Goal: Navigation & Orientation: Find specific page/section

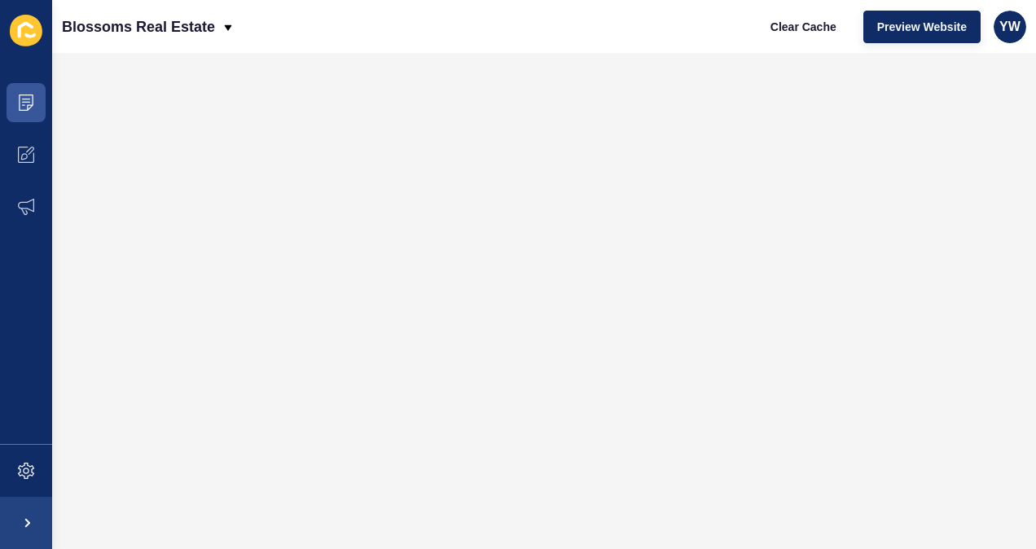
click at [576, 46] on div "Blossoms Real Estate Clear Cache Preview Website YW" at bounding box center [544, 26] width 984 height 53
click at [11, 94] on span at bounding box center [26, 103] width 52 height 52
click at [676, 27] on div "Blossoms Real Estate Clear Cache Preview Website YW" at bounding box center [544, 26] width 984 height 53
click at [28, 104] on icon at bounding box center [26, 102] width 15 height 16
click at [29, 97] on icon at bounding box center [26, 102] width 16 height 16
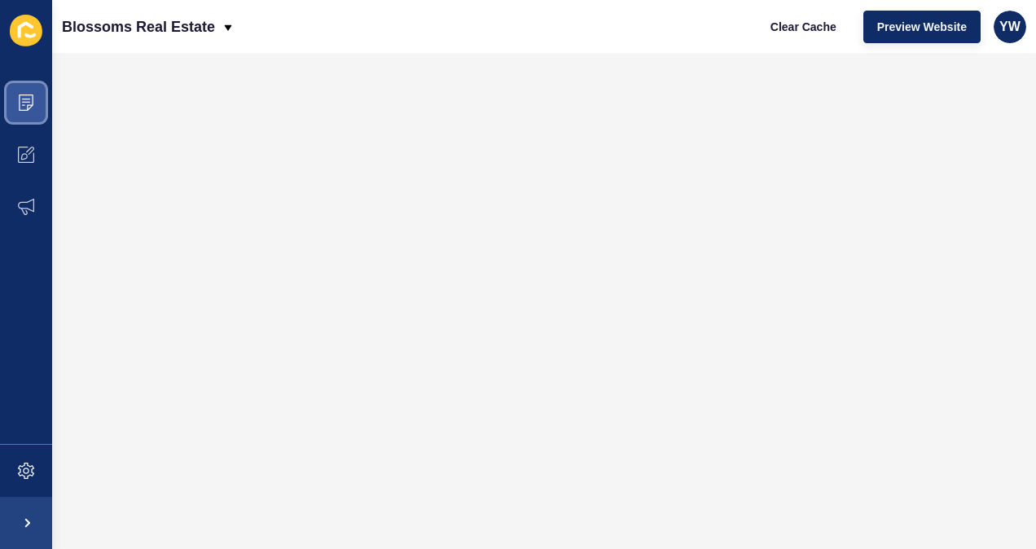
click at [16, 100] on span at bounding box center [26, 103] width 52 height 52
click at [25, 106] on icon at bounding box center [26, 102] width 16 height 16
click at [32, 104] on icon at bounding box center [26, 102] width 15 height 16
click at [28, 98] on icon at bounding box center [26, 102] width 16 height 16
click at [24, 105] on icon at bounding box center [26, 102] width 16 height 16
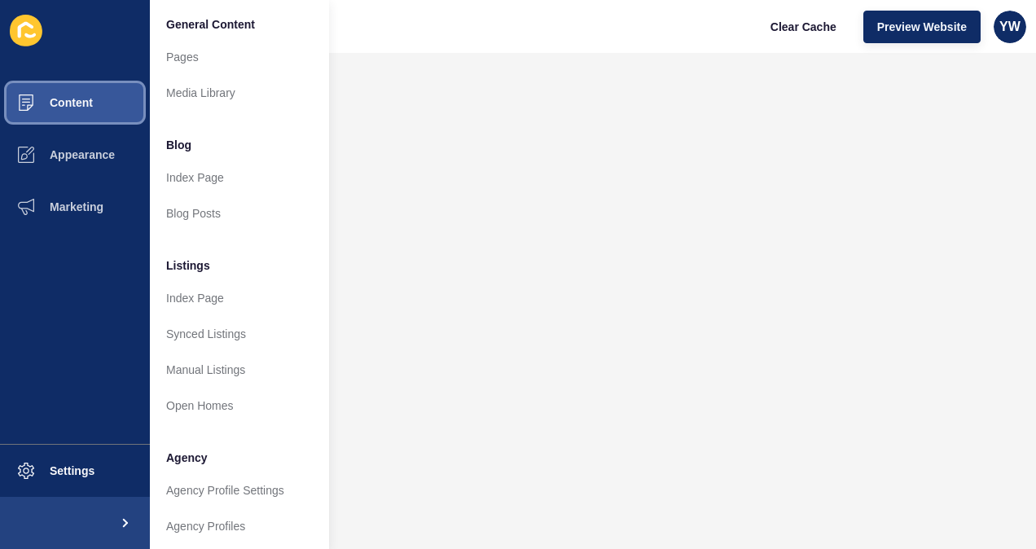
scroll to position [1, 0]
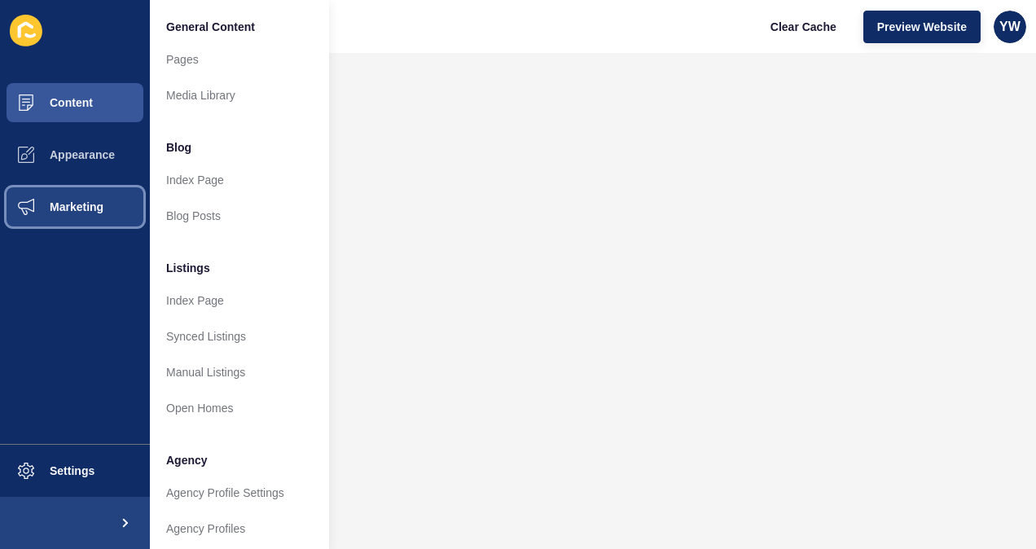
click at [93, 209] on span "Marketing" at bounding box center [51, 206] width 106 height 13
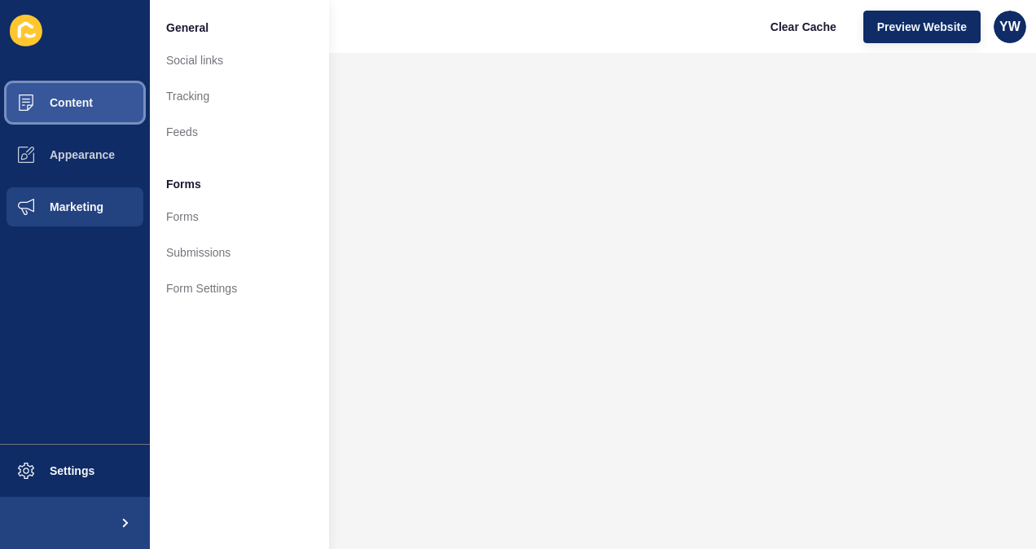
click at [75, 98] on span "Content" at bounding box center [45, 102] width 95 height 13
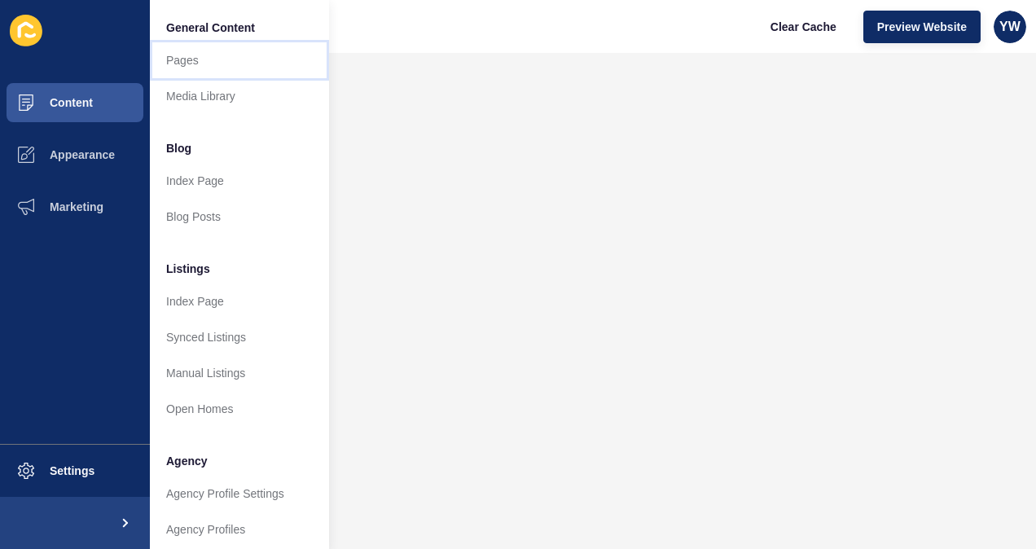
click at [191, 59] on link "Pages" at bounding box center [239, 60] width 179 height 36
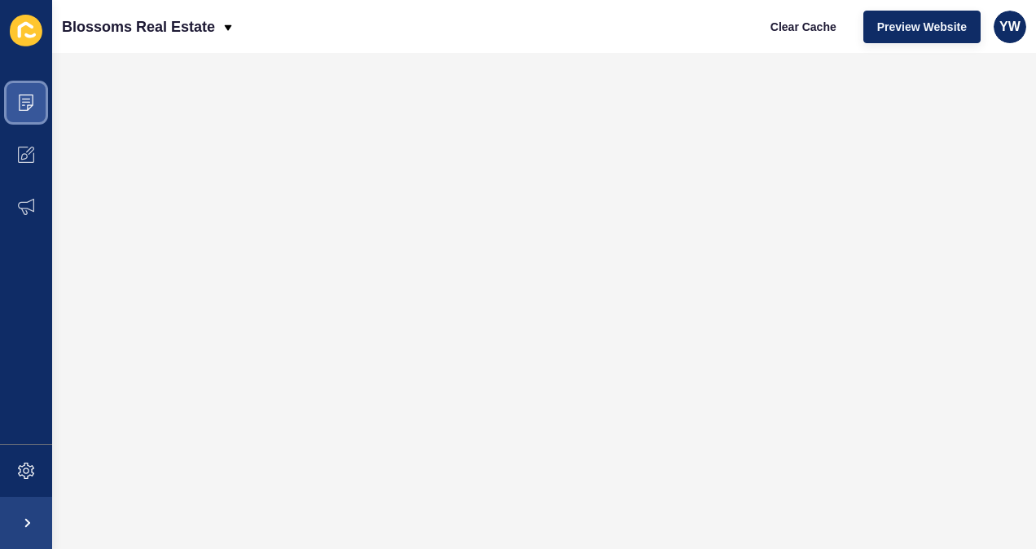
click at [31, 102] on icon at bounding box center [26, 102] width 16 height 16
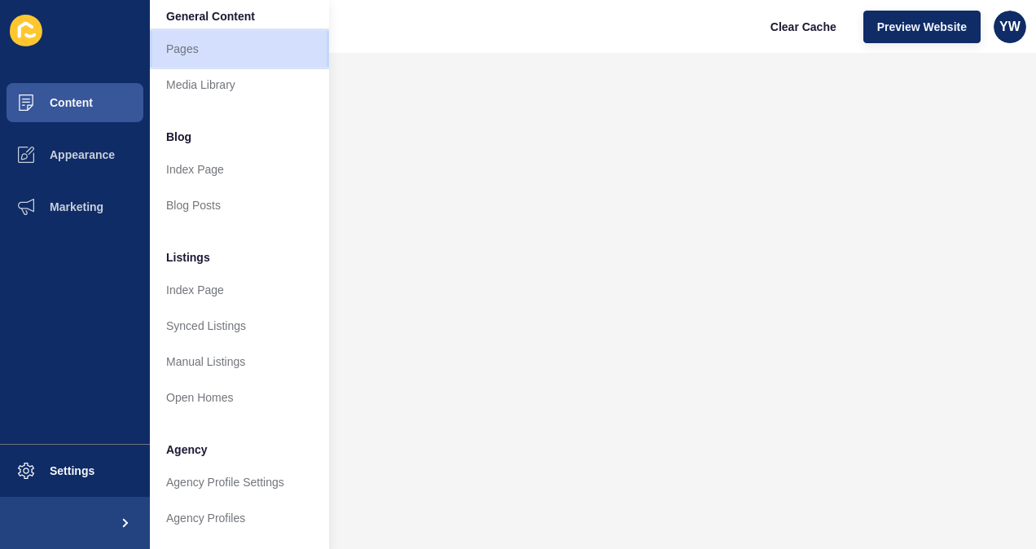
scroll to position [20, 0]
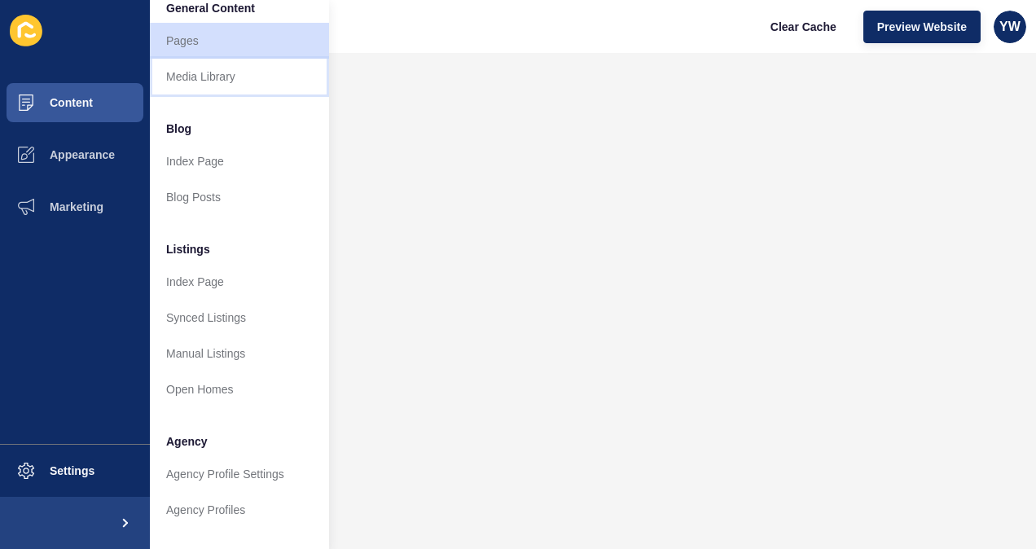
click at [207, 74] on link "Media Library" at bounding box center [239, 77] width 179 height 36
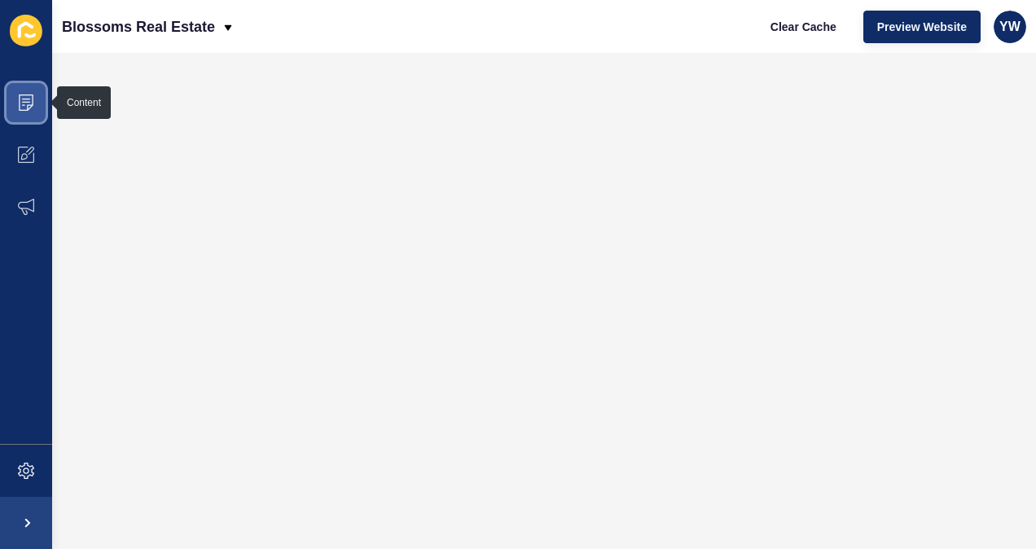
click at [23, 98] on icon at bounding box center [26, 102] width 16 height 16
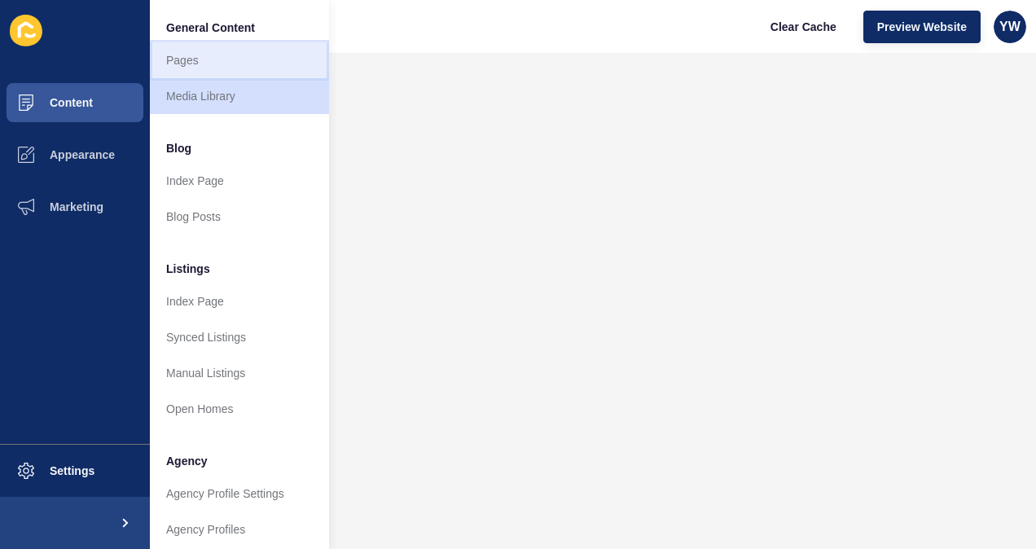
click at [178, 55] on link "Pages" at bounding box center [239, 60] width 179 height 36
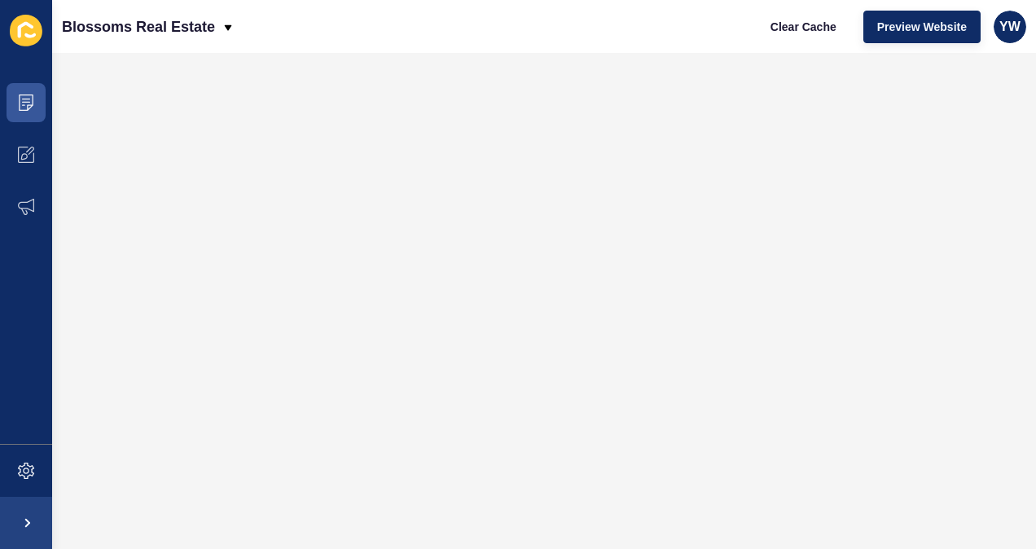
click at [349, 33] on div "Blossoms Real Estate Clear Cache Preview Website YW" at bounding box center [544, 26] width 984 height 53
click at [308, 35] on div "Blossoms Real Estate Clear Cache Preview Website YW" at bounding box center [544, 26] width 984 height 53
click at [223, 26] on icon at bounding box center [228, 27] width 13 height 13
click at [337, 26] on div "Blossoms Real Estate Clear Cache Preview Website YW" at bounding box center [544, 26] width 984 height 53
click at [332, 33] on div "Blossoms Real Estate Clear Cache Preview Website YW" at bounding box center [544, 26] width 984 height 53
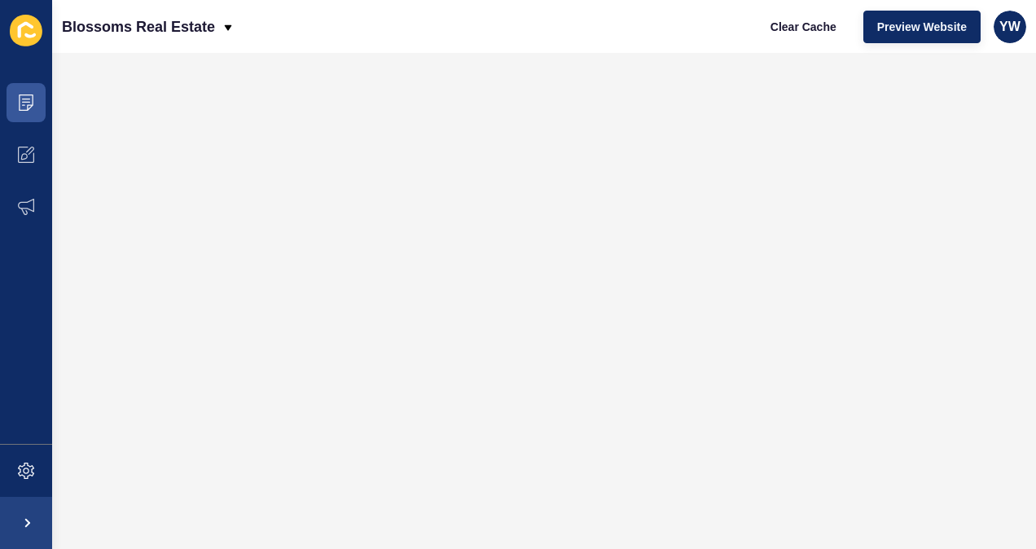
click at [333, 36] on div "Blossoms Real Estate Clear Cache Preview Website YW" at bounding box center [544, 26] width 984 height 53
click at [336, 24] on div "Blossoms Real Estate Clear Cache Preview Website YW" at bounding box center [544, 26] width 984 height 53
click at [398, 33] on div "Blossoms Real Estate Clear Cache Preview Website YW" at bounding box center [544, 26] width 984 height 53
click at [398, 29] on div "Blossoms Real Estate Clear Cache Preview Website YW" at bounding box center [544, 26] width 984 height 53
click at [381, 33] on div "Blossoms Real Estate Clear Cache Preview Website YW" at bounding box center [544, 26] width 984 height 53
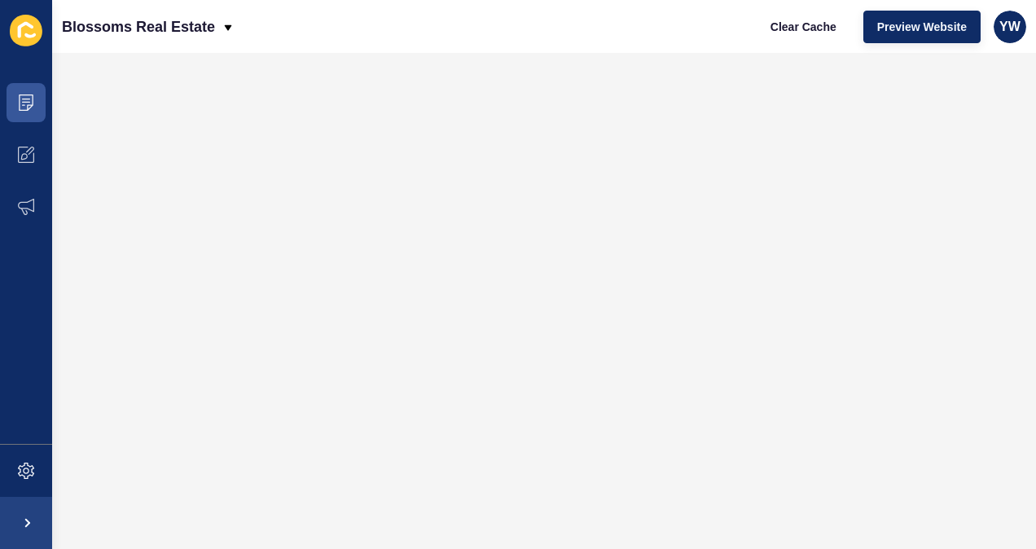
click at [367, 39] on div "Blossoms Real Estate Clear Cache Preview Website YW" at bounding box center [544, 26] width 984 height 53
click at [16, 100] on span at bounding box center [26, 103] width 52 height 52
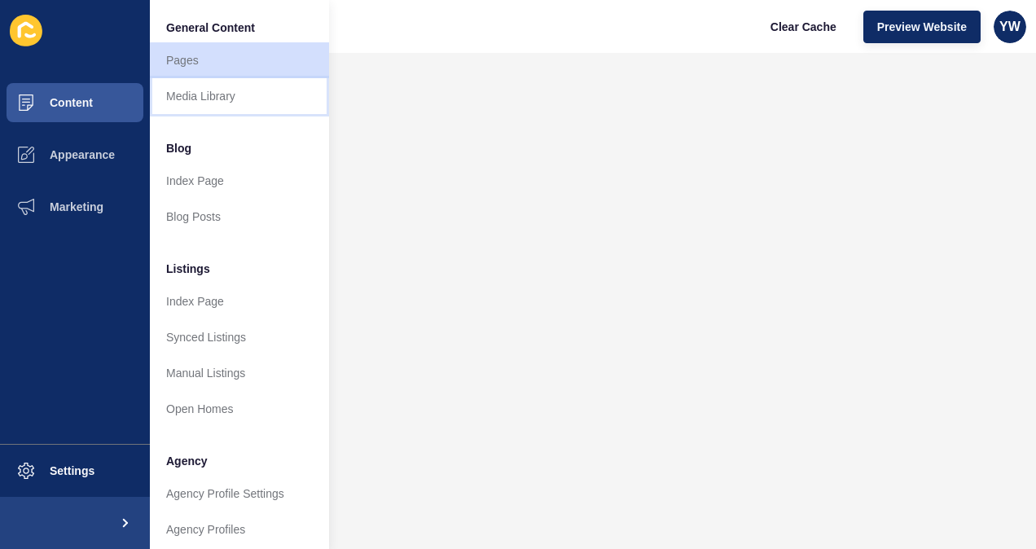
click at [223, 101] on link "Media Library" at bounding box center [239, 96] width 179 height 36
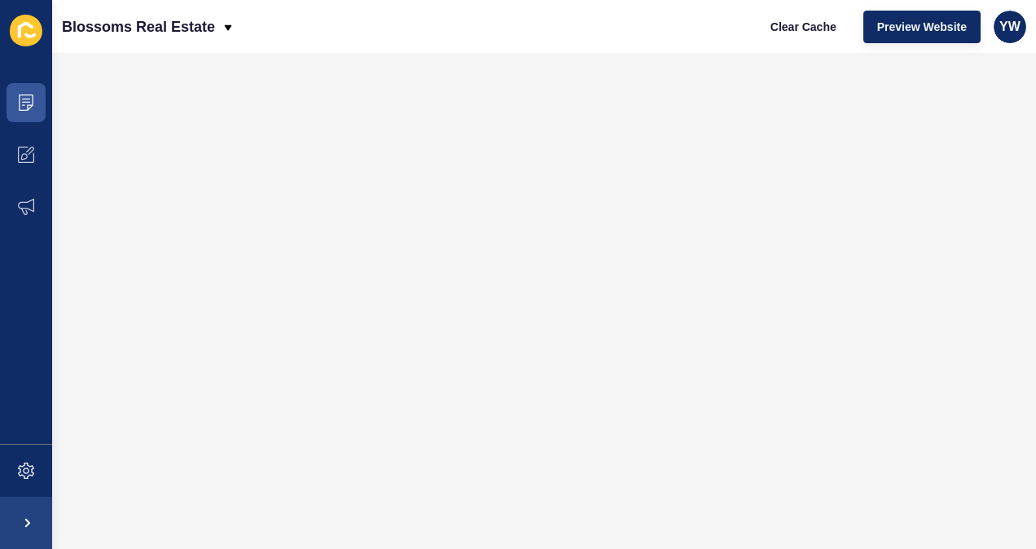
click at [385, 24] on div "Blossoms Real Estate Clear Cache Preview Website YW" at bounding box center [544, 26] width 984 height 53
click at [460, 31] on div "Blossoms Real Estate Clear Cache Preview Website YW" at bounding box center [544, 26] width 984 height 53
click at [460, 29] on div "Blossoms Real Estate Clear Cache Preview Website YW" at bounding box center [544, 26] width 984 height 53
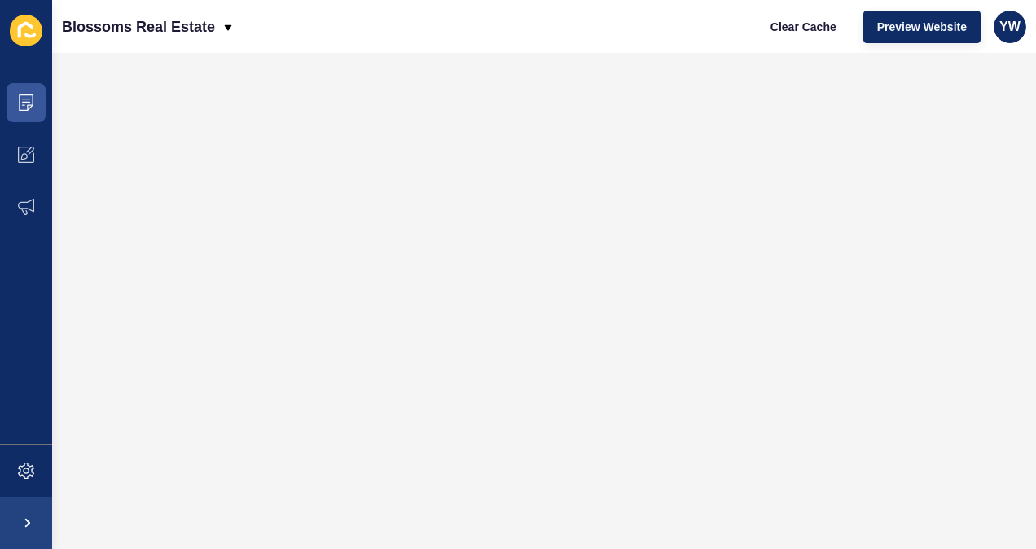
click at [460, 29] on div "Blossoms Real Estate Clear Cache Preview Website YW" at bounding box center [544, 26] width 984 height 53
click at [26, 96] on icon at bounding box center [26, 102] width 16 height 16
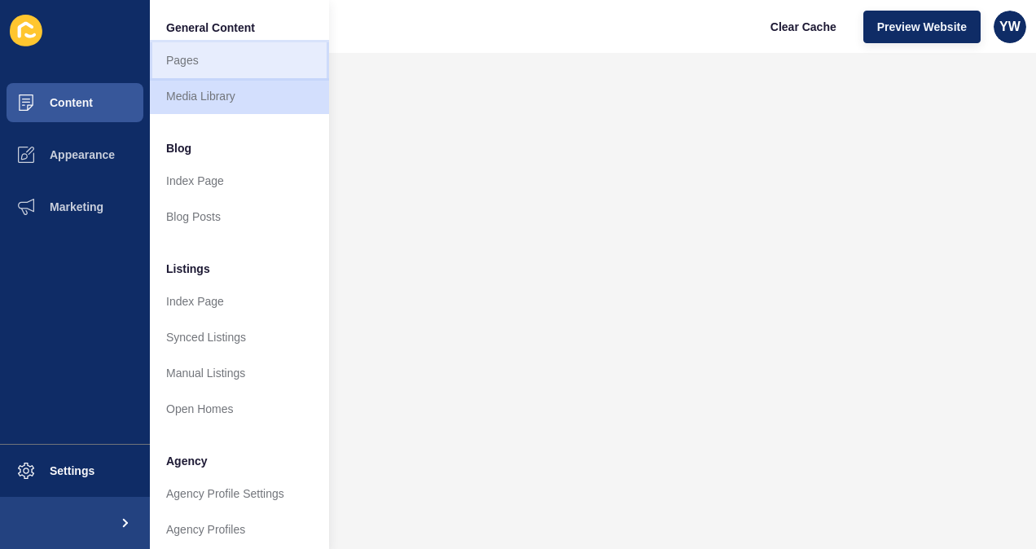
click at [184, 66] on link "Pages" at bounding box center [239, 60] width 179 height 36
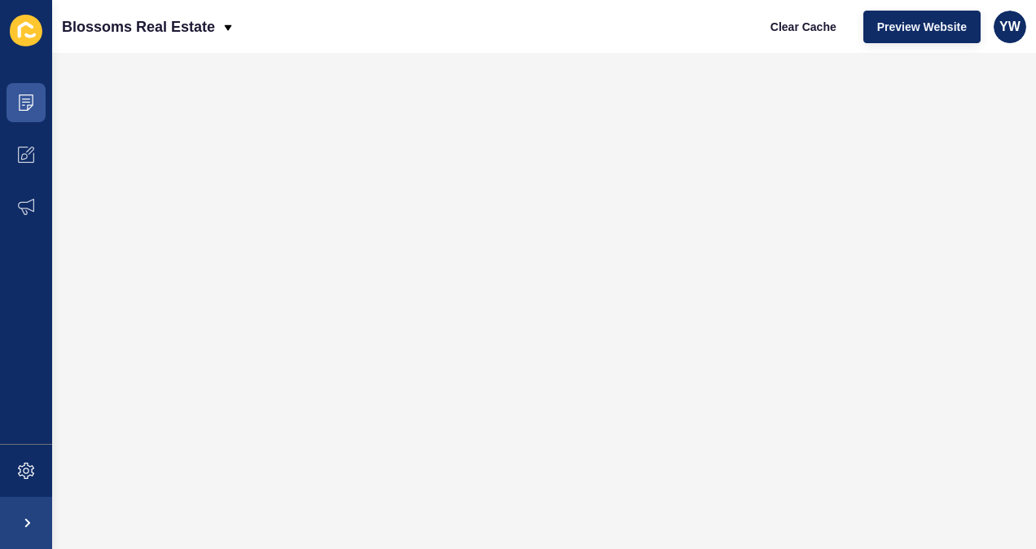
click at [313, 21] on div "Blossoms Real Estate Clear Cache Preview Website YW" at bounding box center [544, 26] width 984 height 53
click at [26, 103] on icon at bounding box center [26, 102] width 8 height 1
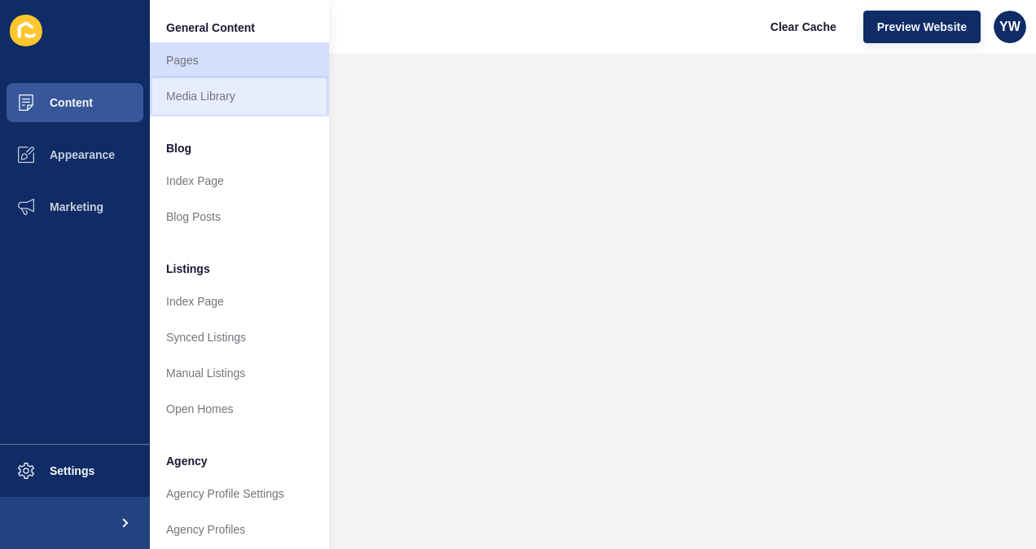
click at [189, 90] on link "Media Library" at bounding box center [239, 96] width 179 height 36
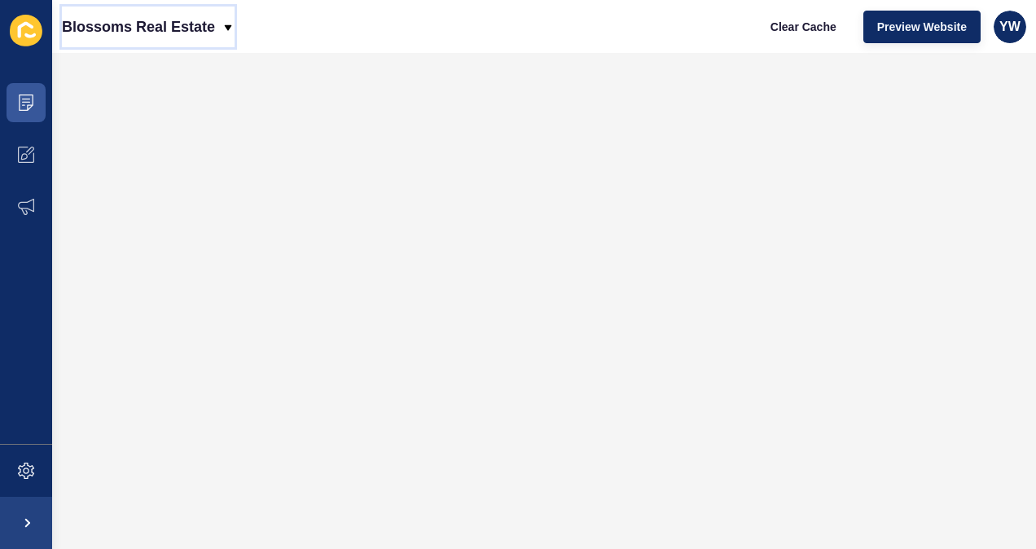
click at [231, 23] on icon at bounding box center [228, 27] width 13 height 13
click at [132, 77] on div "Back to website list" at bounding box center [133, 73] width 116 height 29
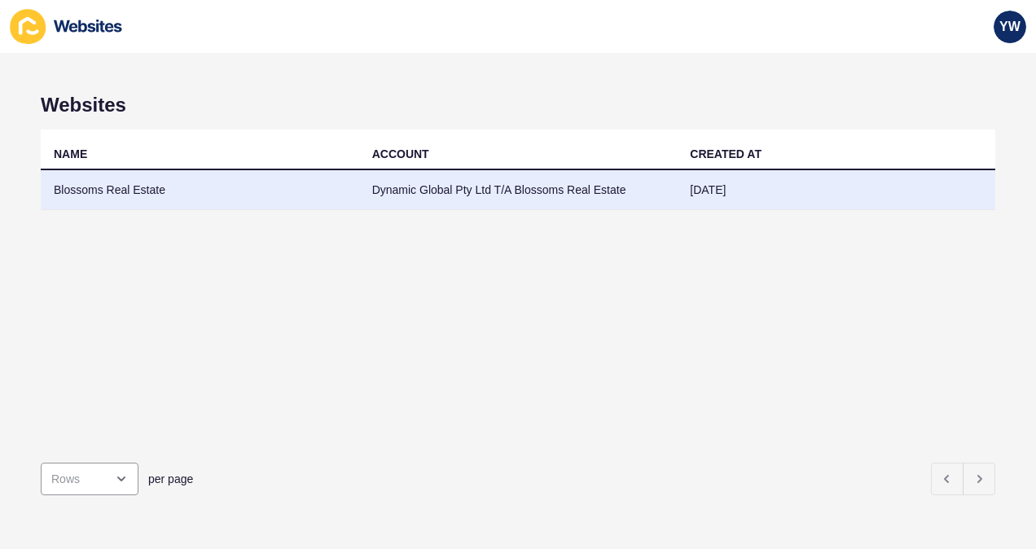
click at [118, 194] on td "Blossoms Real Estate" at bounding box center [200, 190] width 318 height 40
